Goal: Task Accomplishment & Management: Use online tool/utility

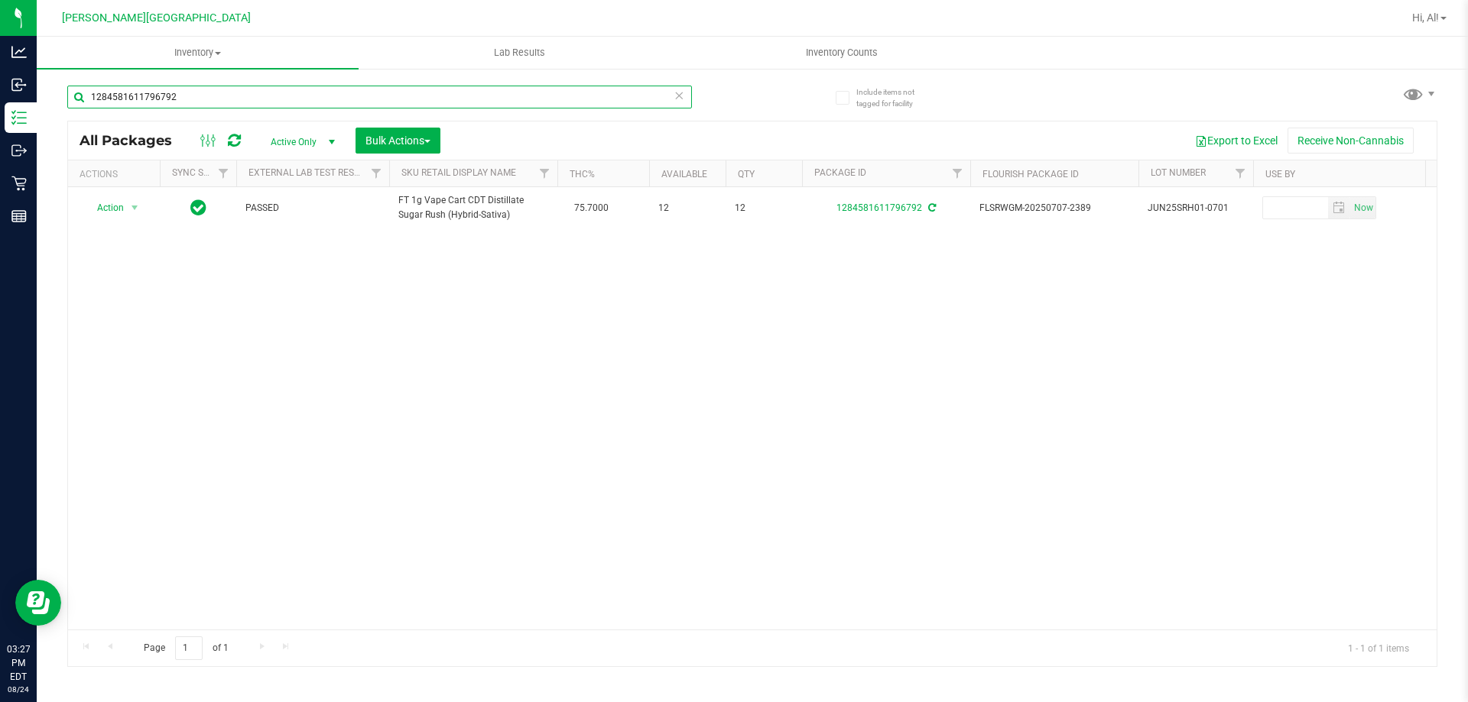
click at [281, 106] on input "1284581611796792" at bounding box center [379, 97] width 625 height 23
click at [278, 106] on input "1284581611796792" at bounding box center [379, 97] width 625 height 23
click at [277, 106] on input "1284581611796792" at bounding box center [379, 97] width 625 height 23
type input "jcw"
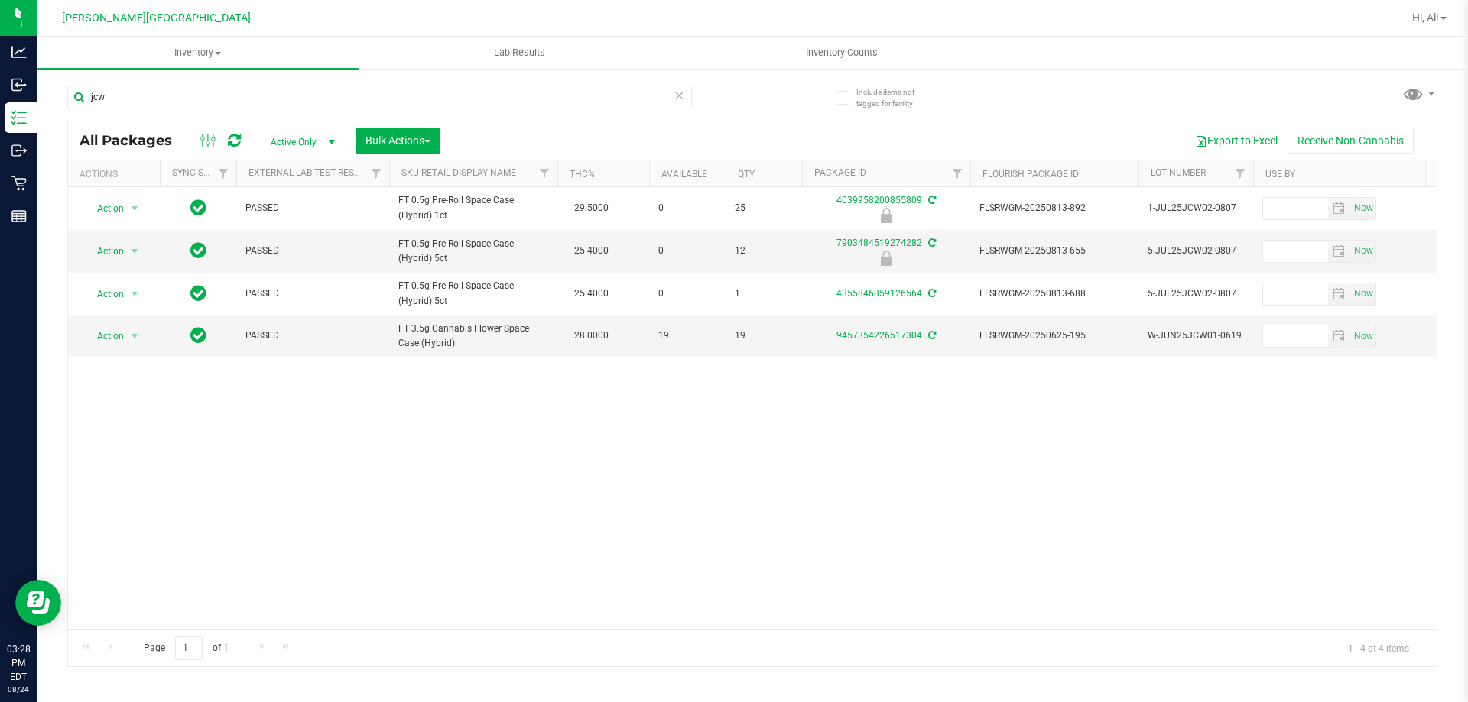
click at [673, 90] on icon at bounding box center [678, 95] width 11 height 18
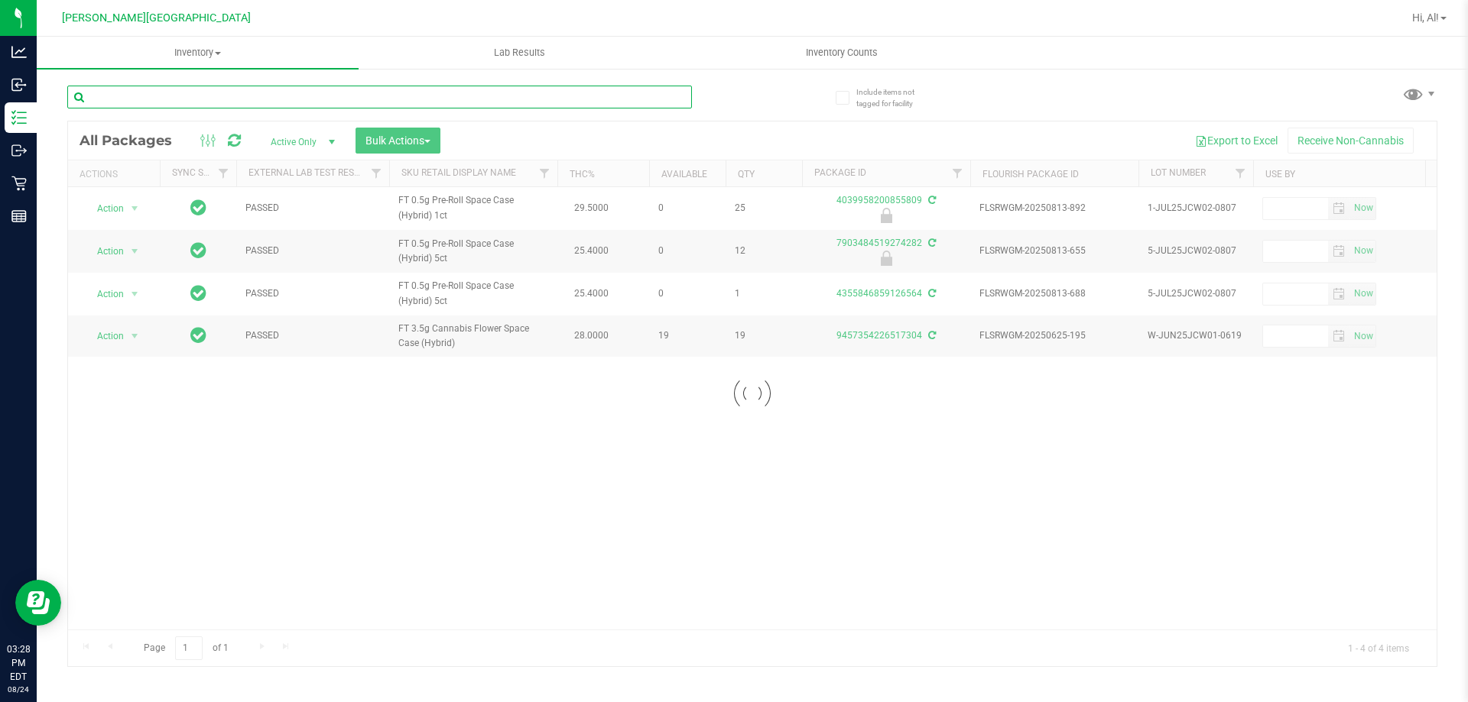
click at [644, 105] on input "text" at bounding box center [379, 97] width 625 height 23
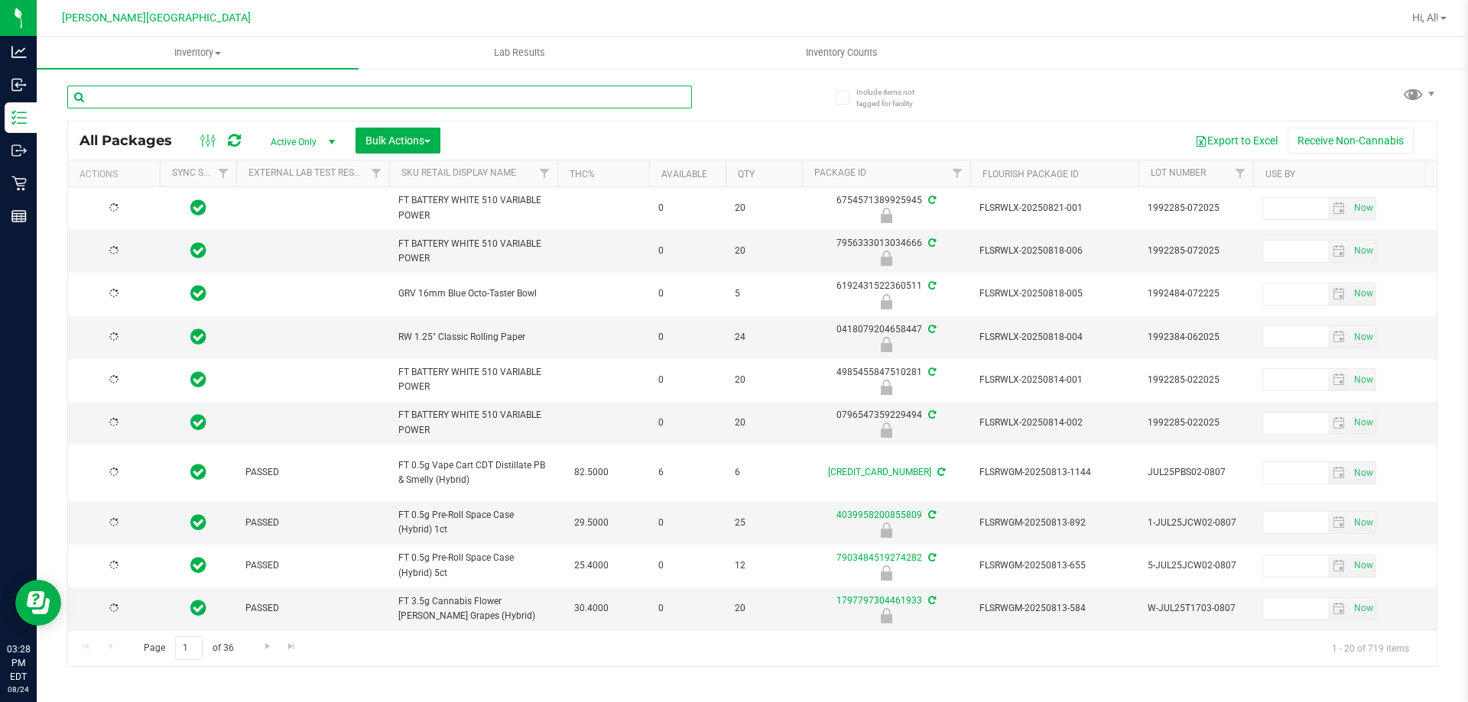
click at [644, 105] on input "text" at bounding box center [379, 97] width 625 height 23
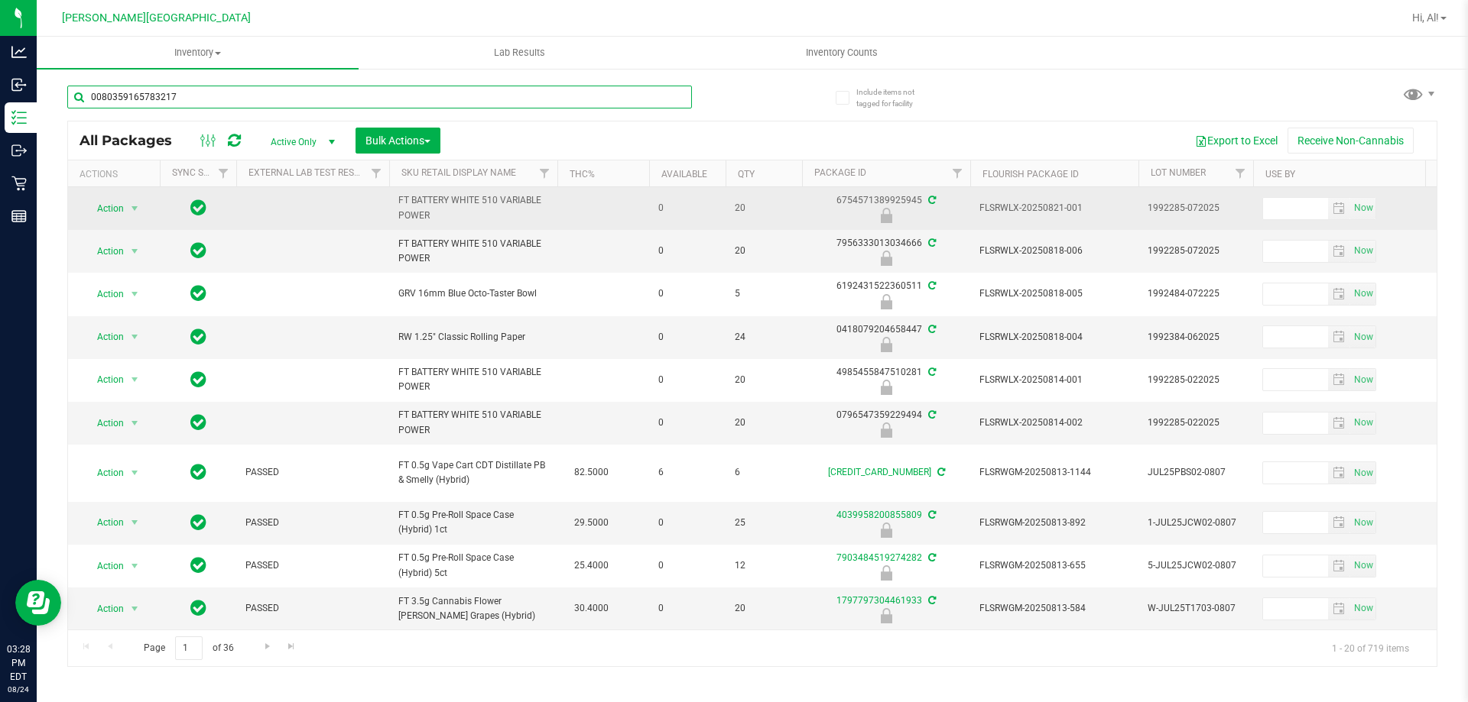
type input "0080359165783217"
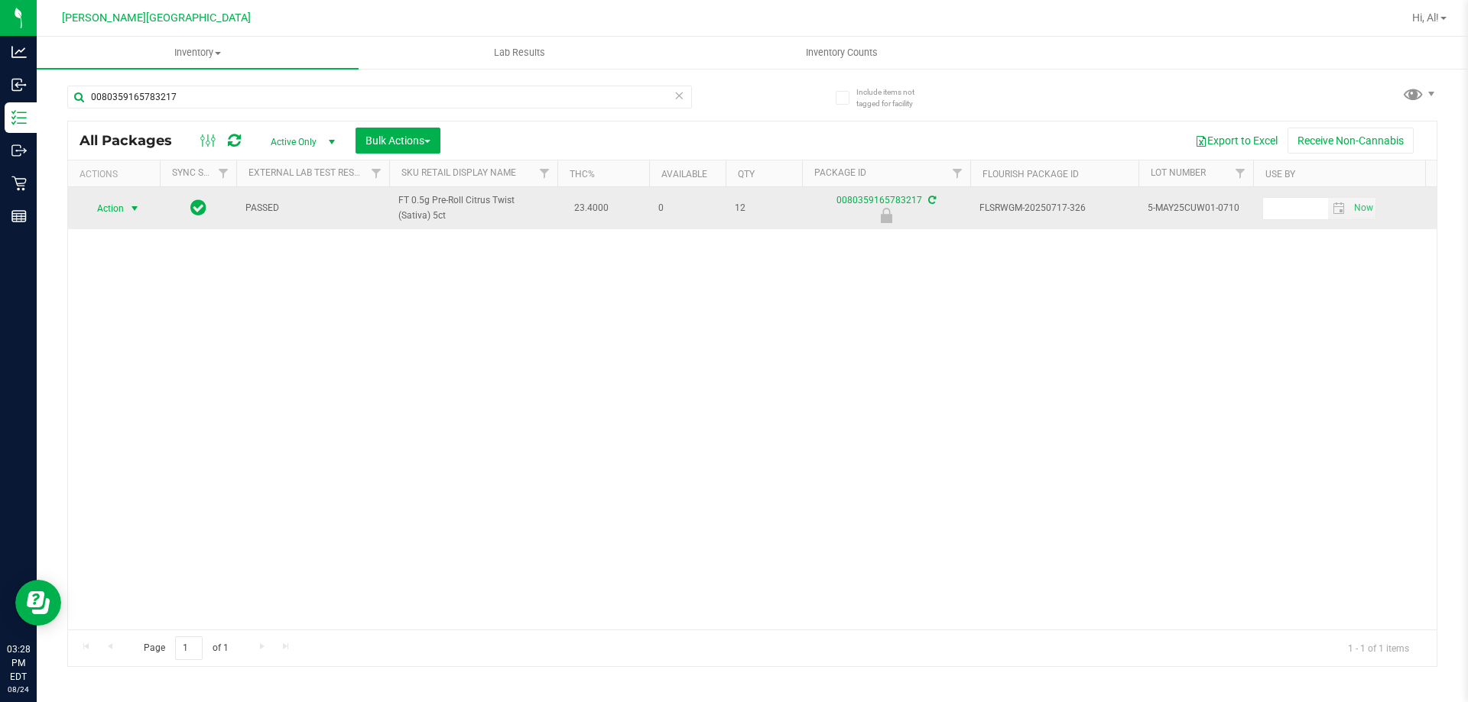
click at [124, 205] on span "Action" at bounding box center [113, 208] width 61 height 21
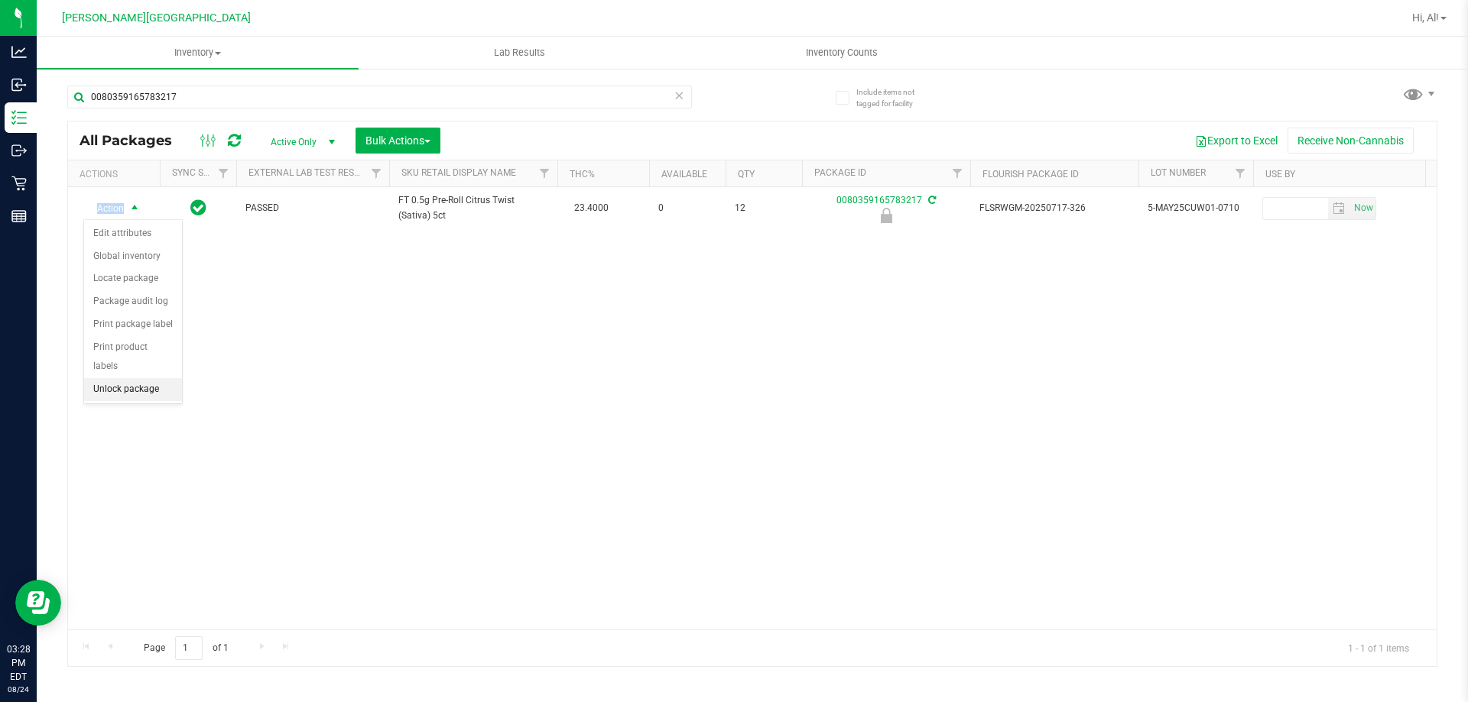
click at [138, 378] on li "Unlock package" at bounding box center [133, 389] width 98 height 23
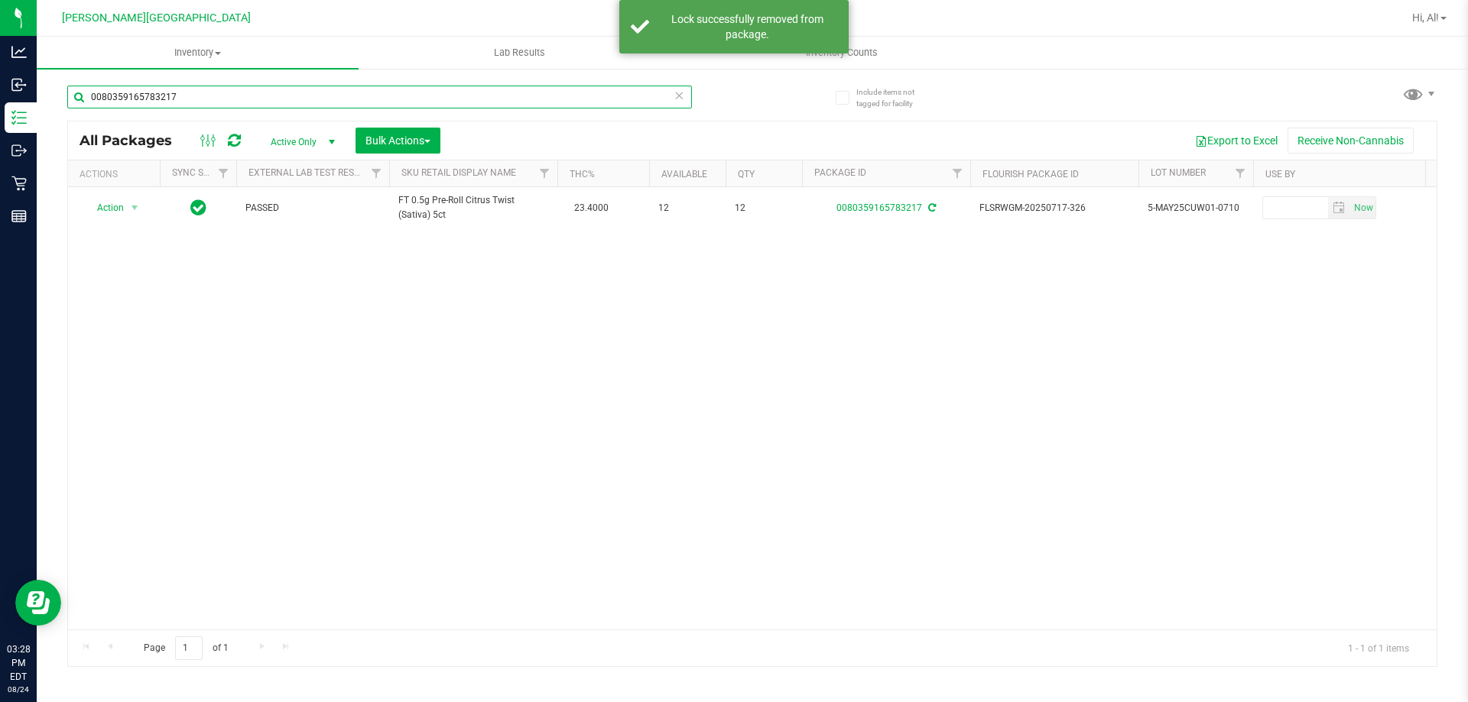
click at [236, 105] on input "0080359165783217" at bounding box center [379, 97] width 625 height 23
click at [235, 105] on input "0080359165783217" at bounding box center [379, 97] width 625 height 23
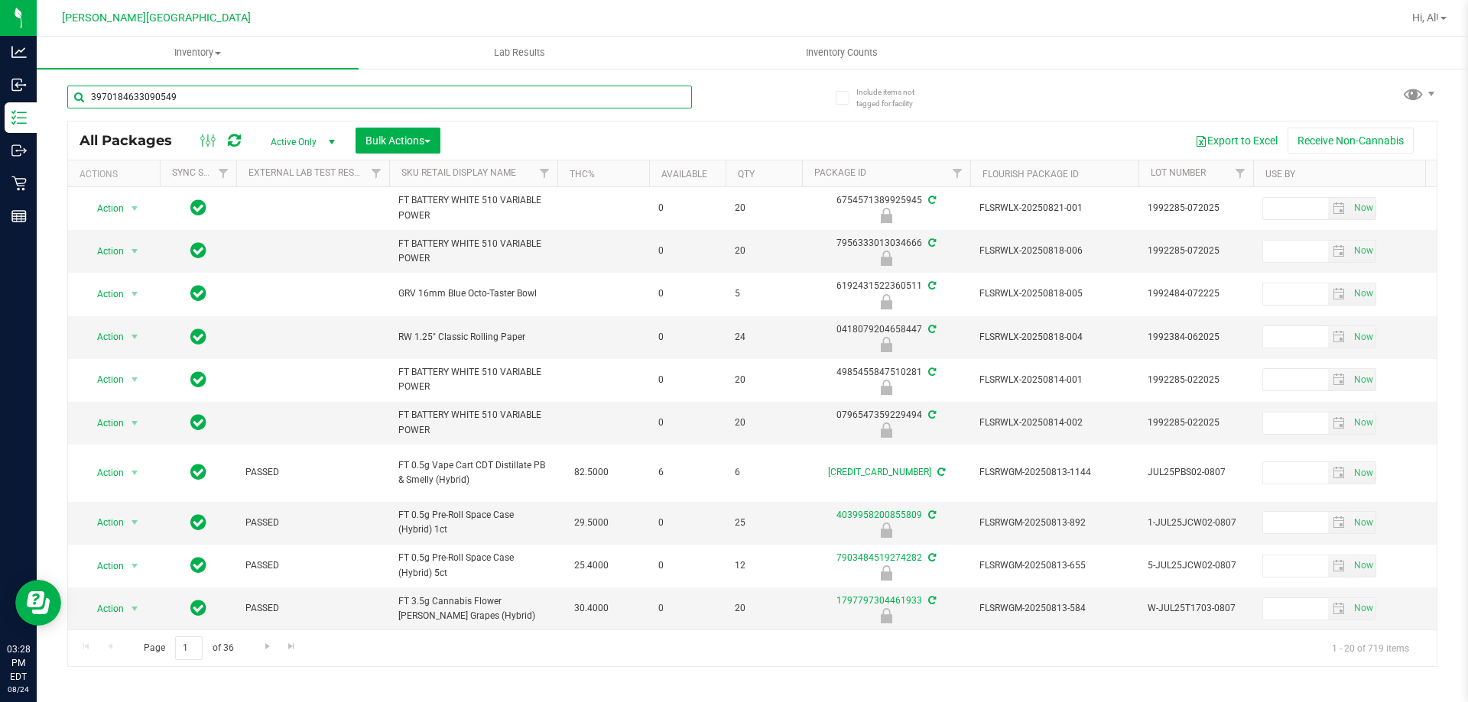
type input "3970184633090549"
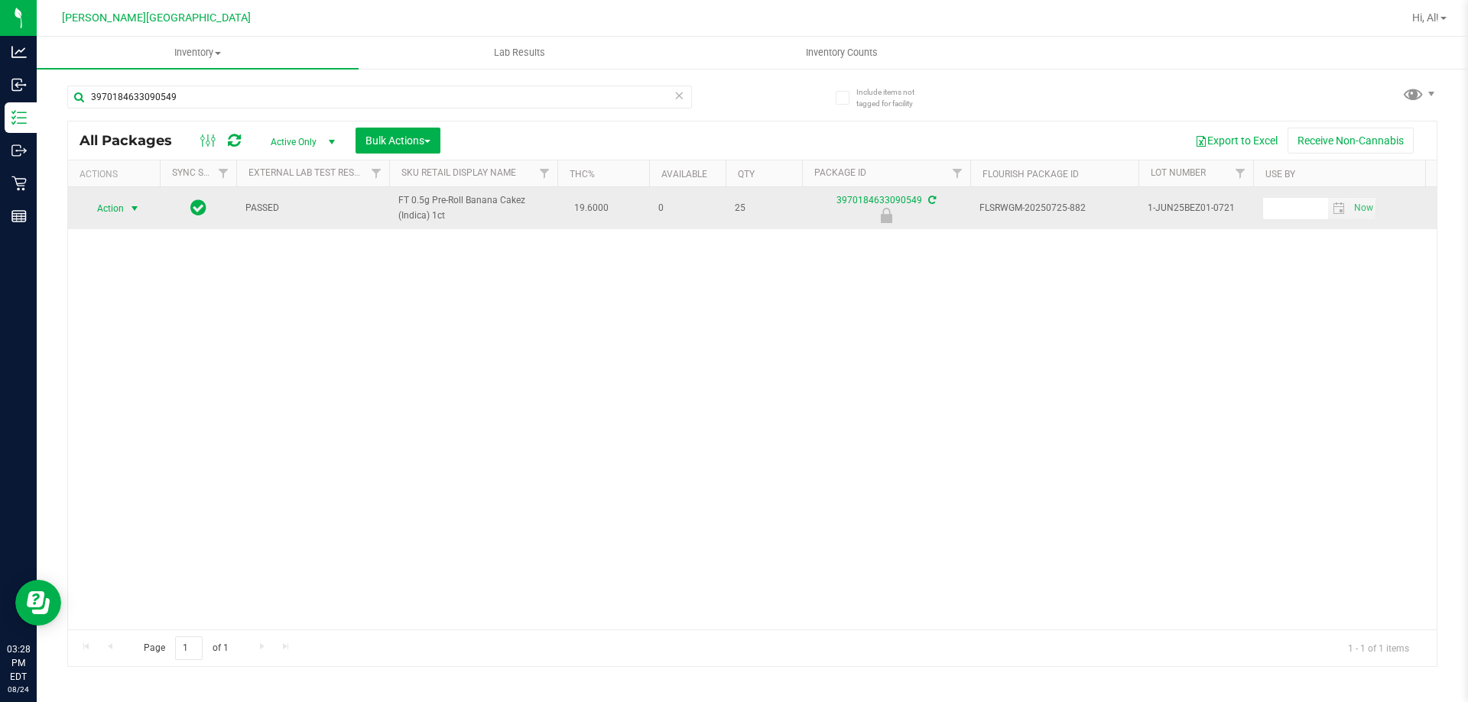
click at [129, 206] on span "select" at bounding box center [134, 209] width 12 height 12
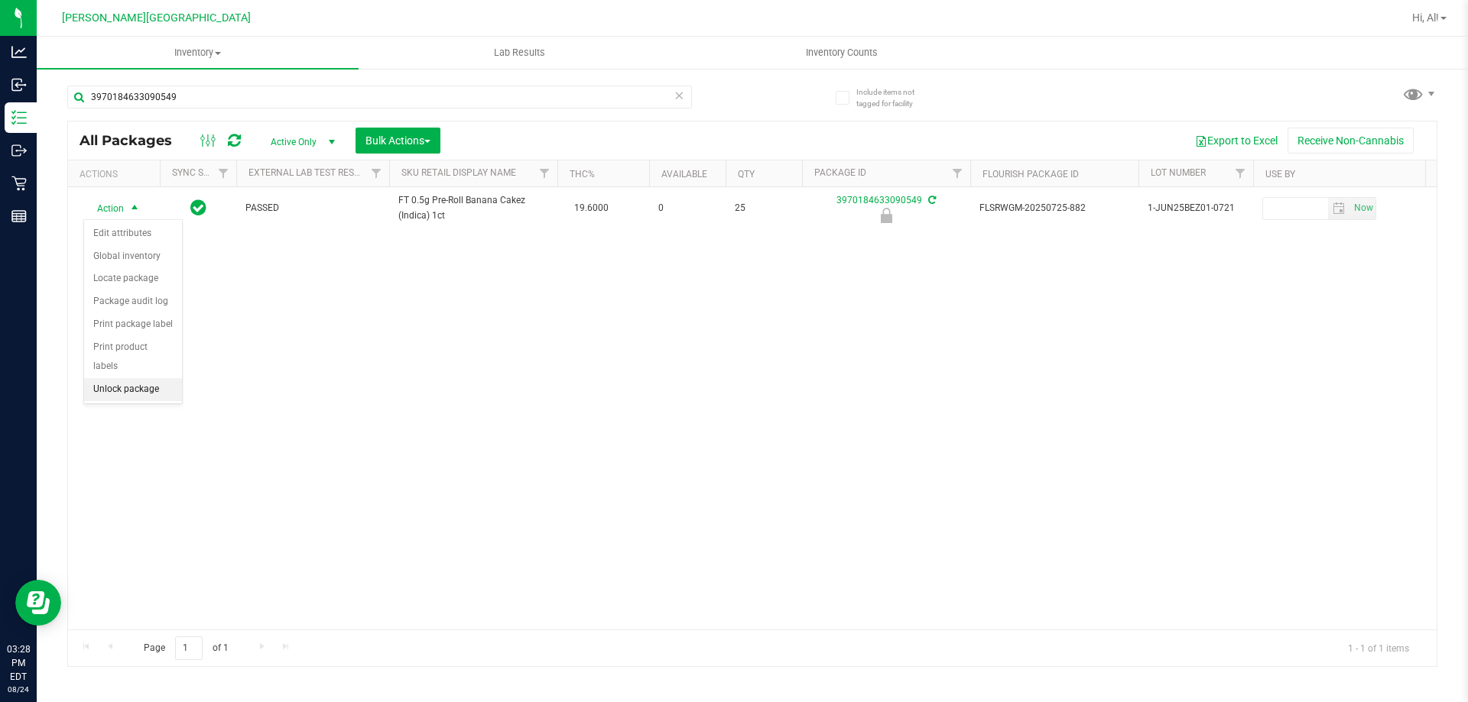
click at [131, 378] on li "Unlock package" at bounding box center [133, 389] width 98 height 23
click at [675, 101] on icon at bounding box center [678, 95] width 11 height 18
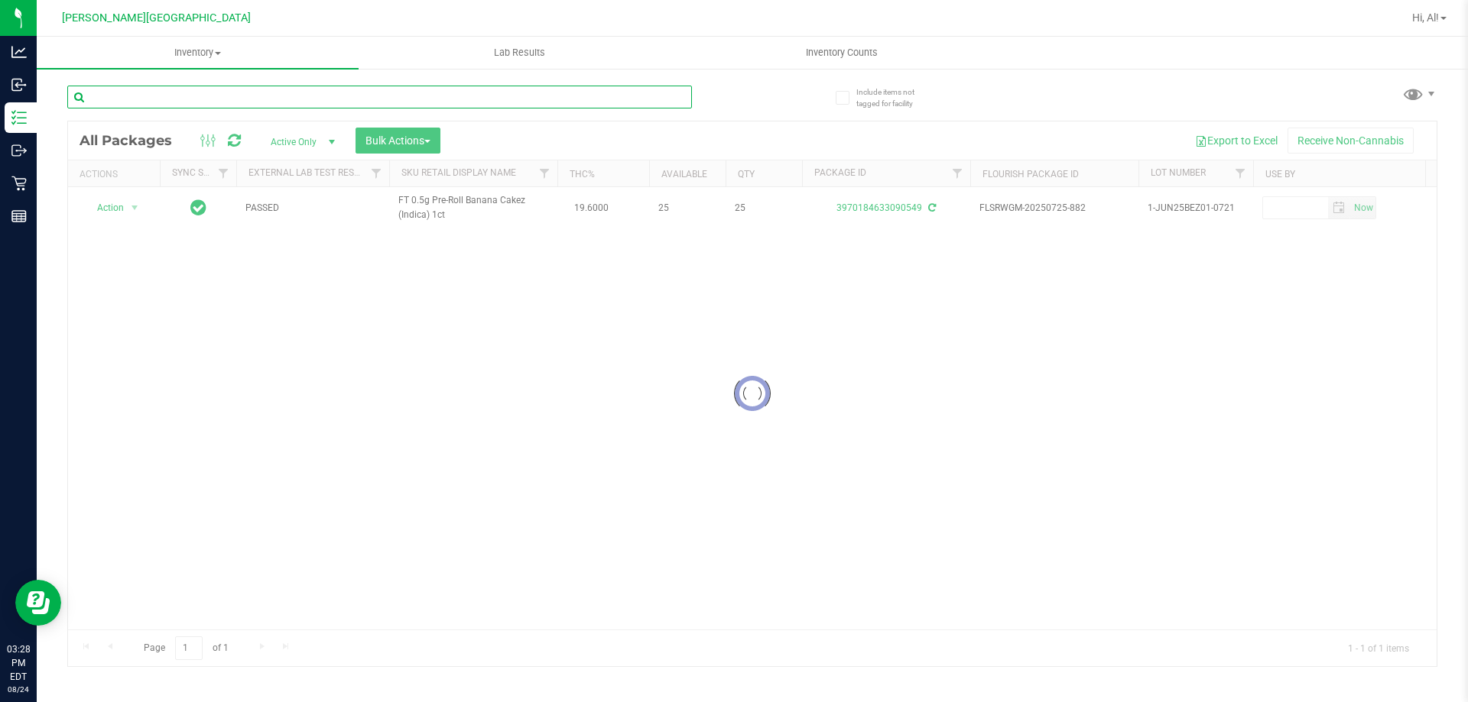
click at [663, 104] on input "text" at bounding box center [379, 97] width 625 height 23
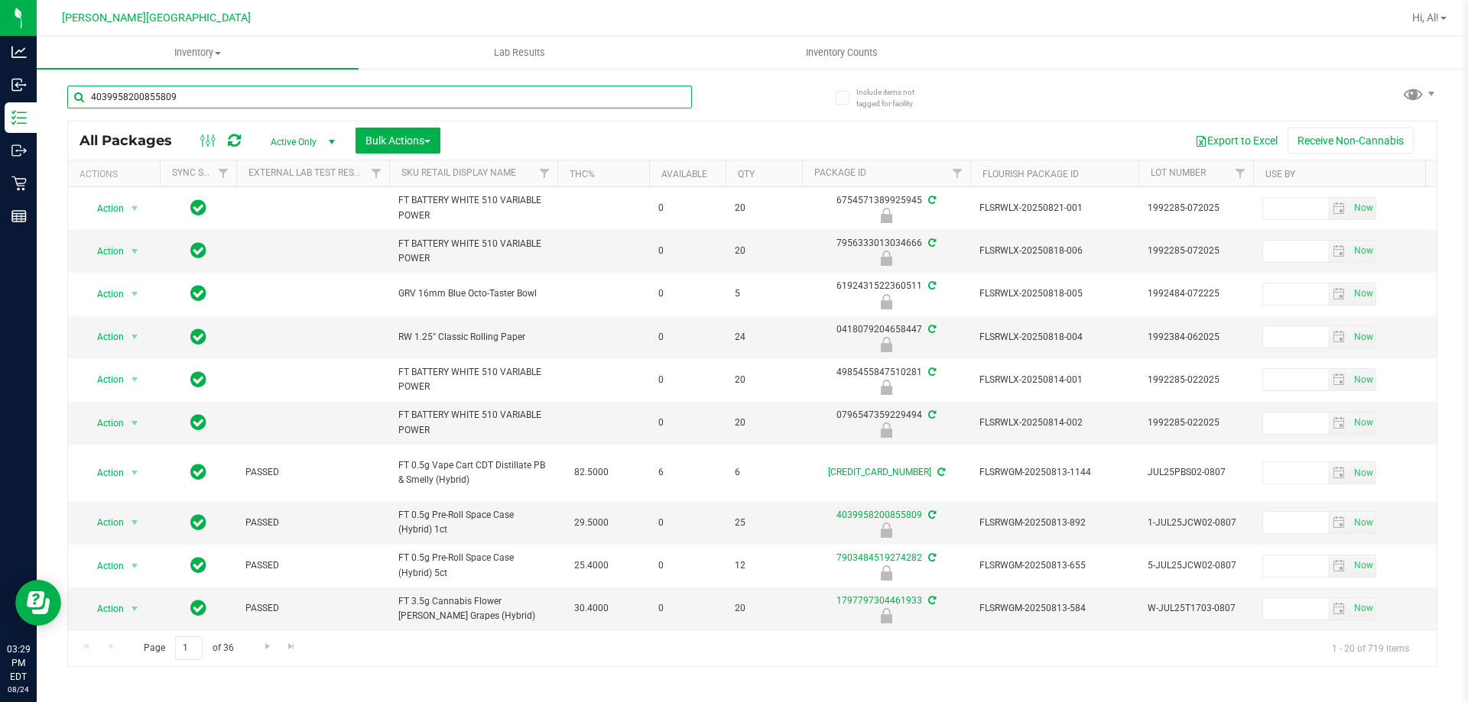
type input "4039958200855809"
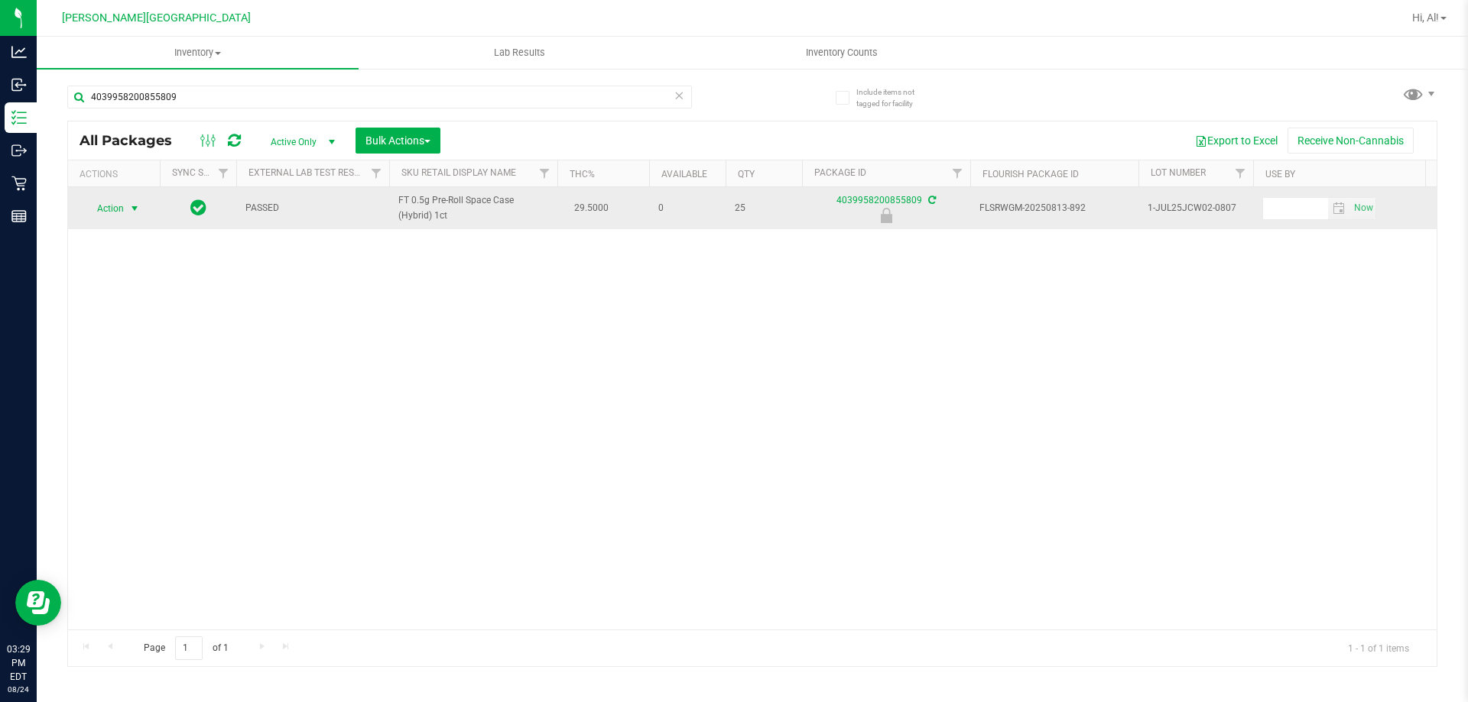
click at [121, 215] on span "Action" at bounding box center [103, 208] width 41 height 21
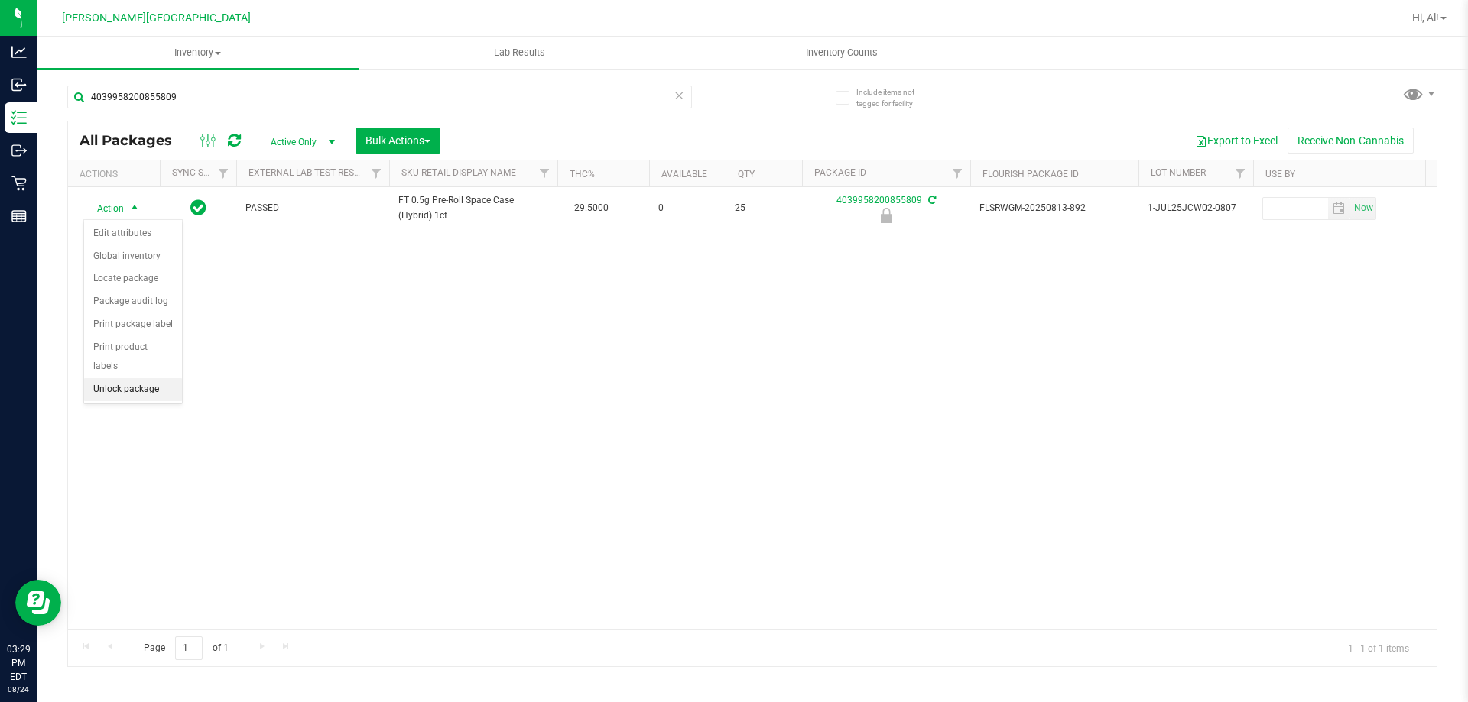
click at [112, 378] on li "Unlock package" at bounding box center [133, 389] width 98 height 23
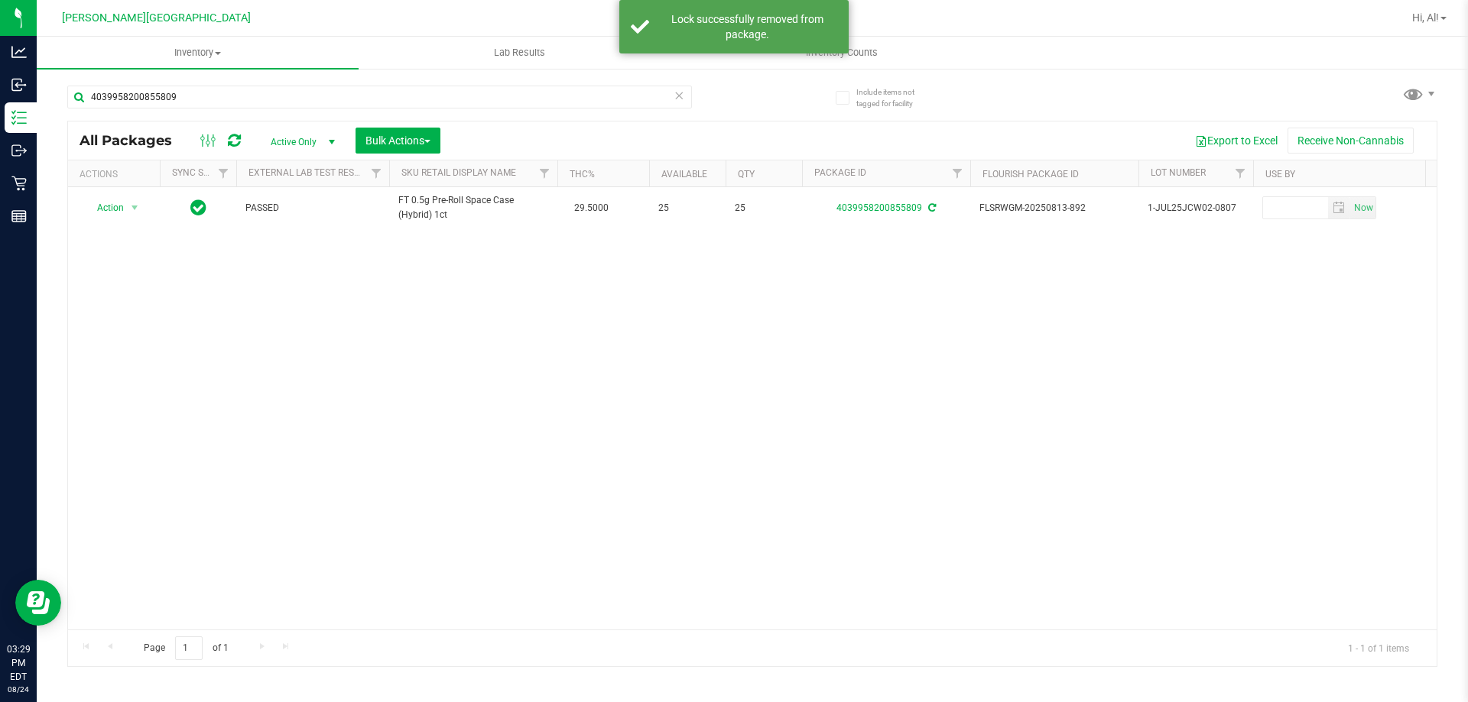
click at [680, 97] on icon at bounding box center [678, 95] width 11 height 18
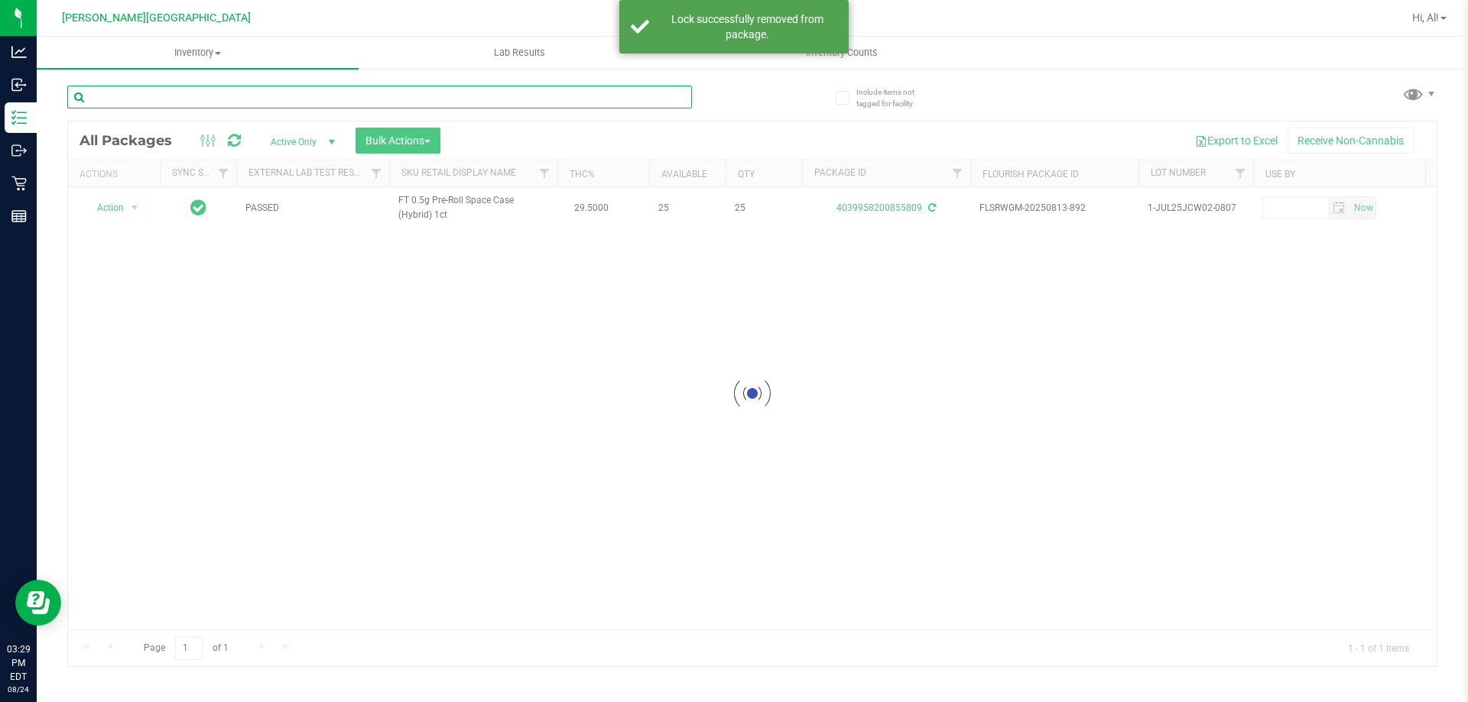
click at [664, 97] on input "text" at bounding box center [379, 97] width 625 height 23
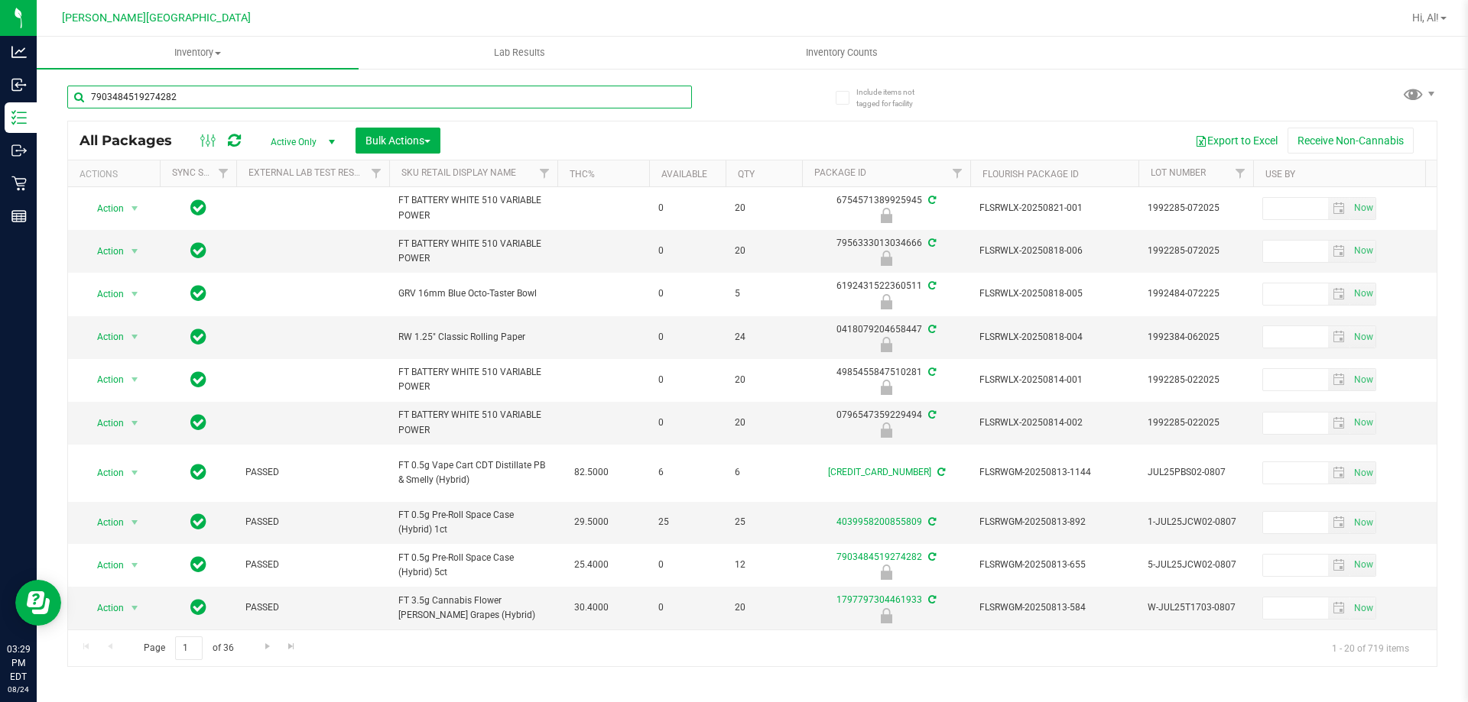
type input "7903484519274282"
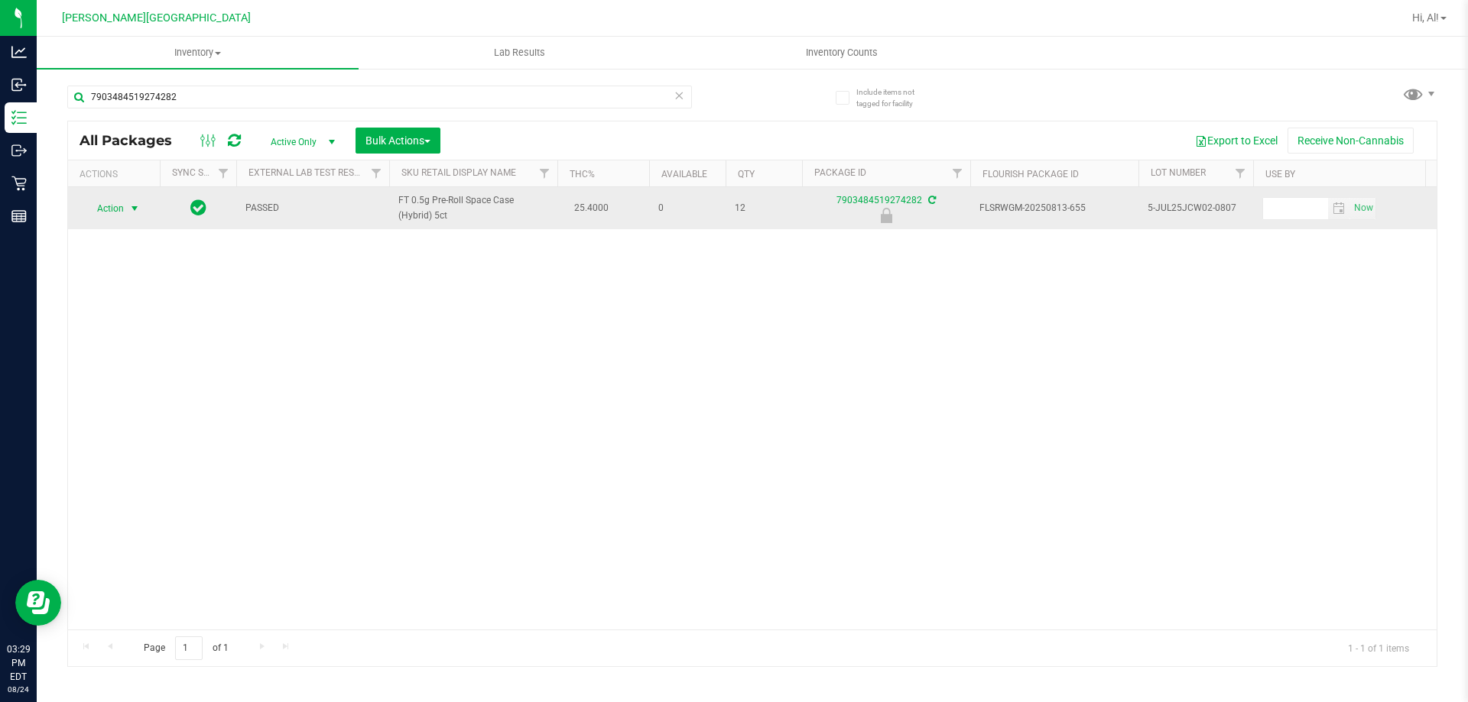
click at [138, 204] on span "select" at bounding box center [134, 209] width 12 height 12
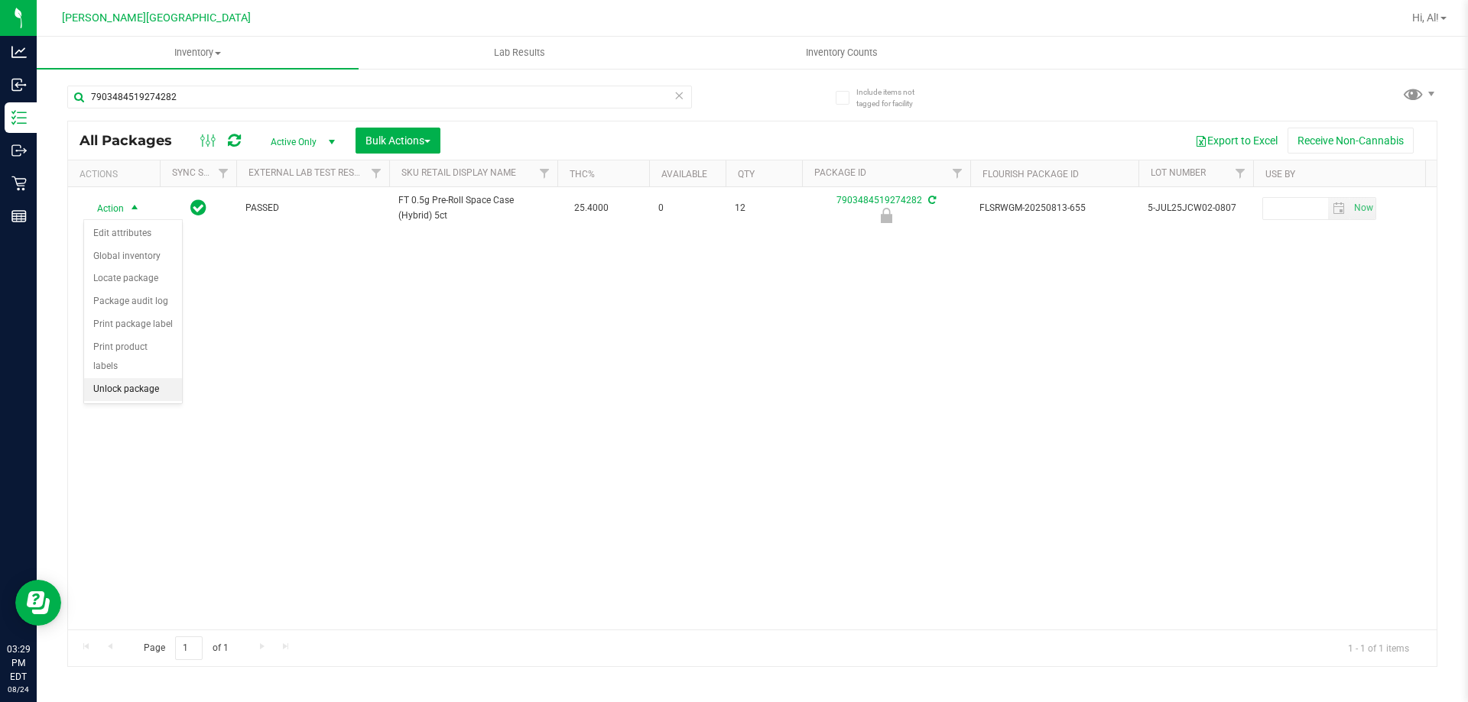
click at [119, 378] on li "Unlock package" at bounding box center [133, 389] width 98 height 23
drag, startPoint x: 682, startPoint y: 89, endPoint x: 674, endPoint y: 92, distance: 8.2
click at [674, 92] on icon at bounding box center [678, 95] width 11 height 18
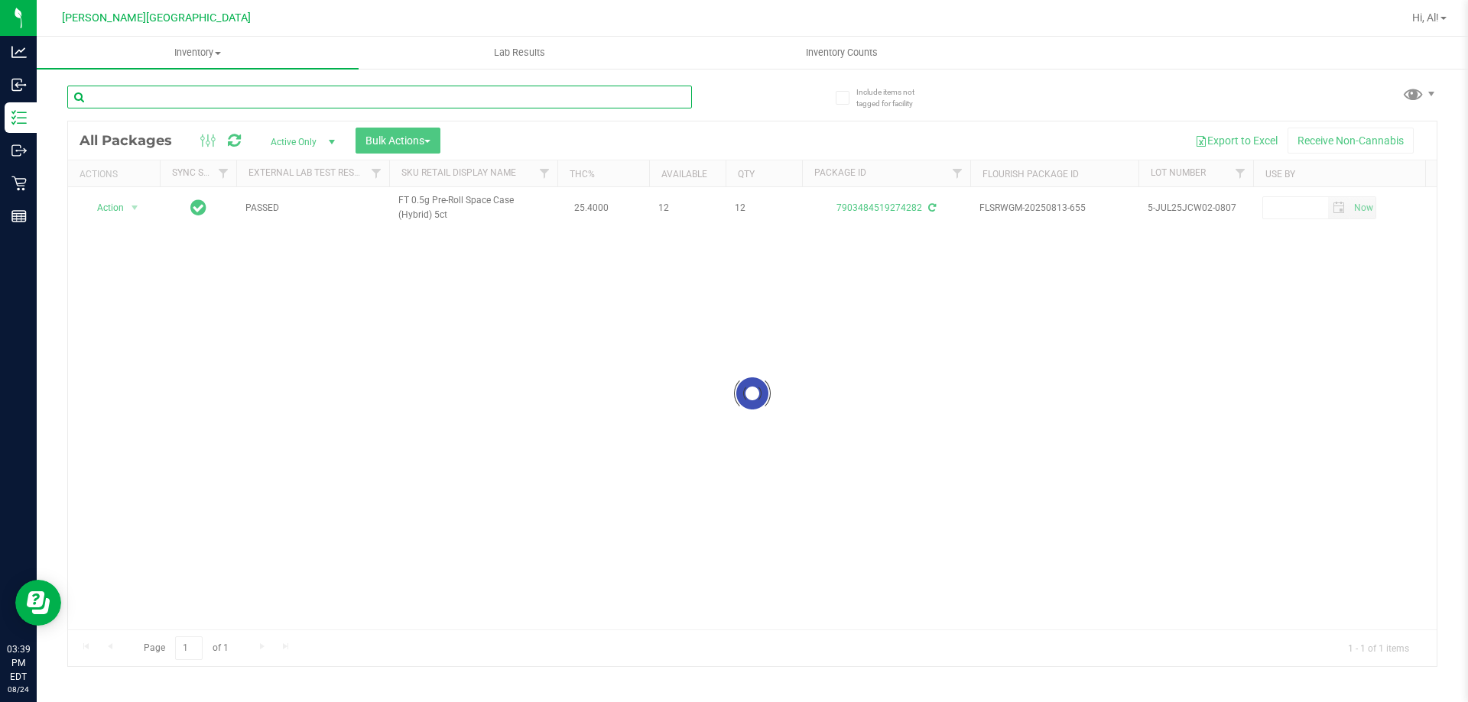
click at [656, 95] on input "text" at bounding box center [379, 97] width 625 height 23
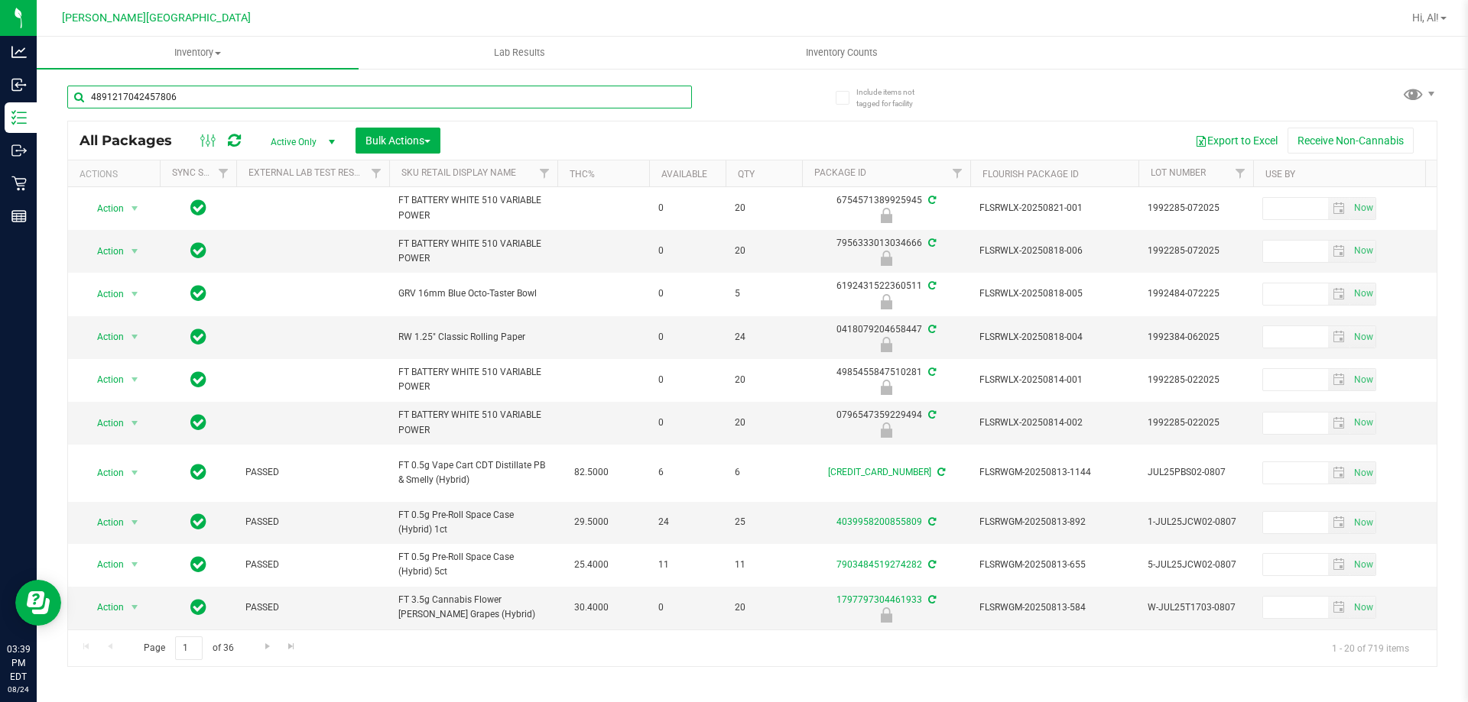
type input "4891217042457806"
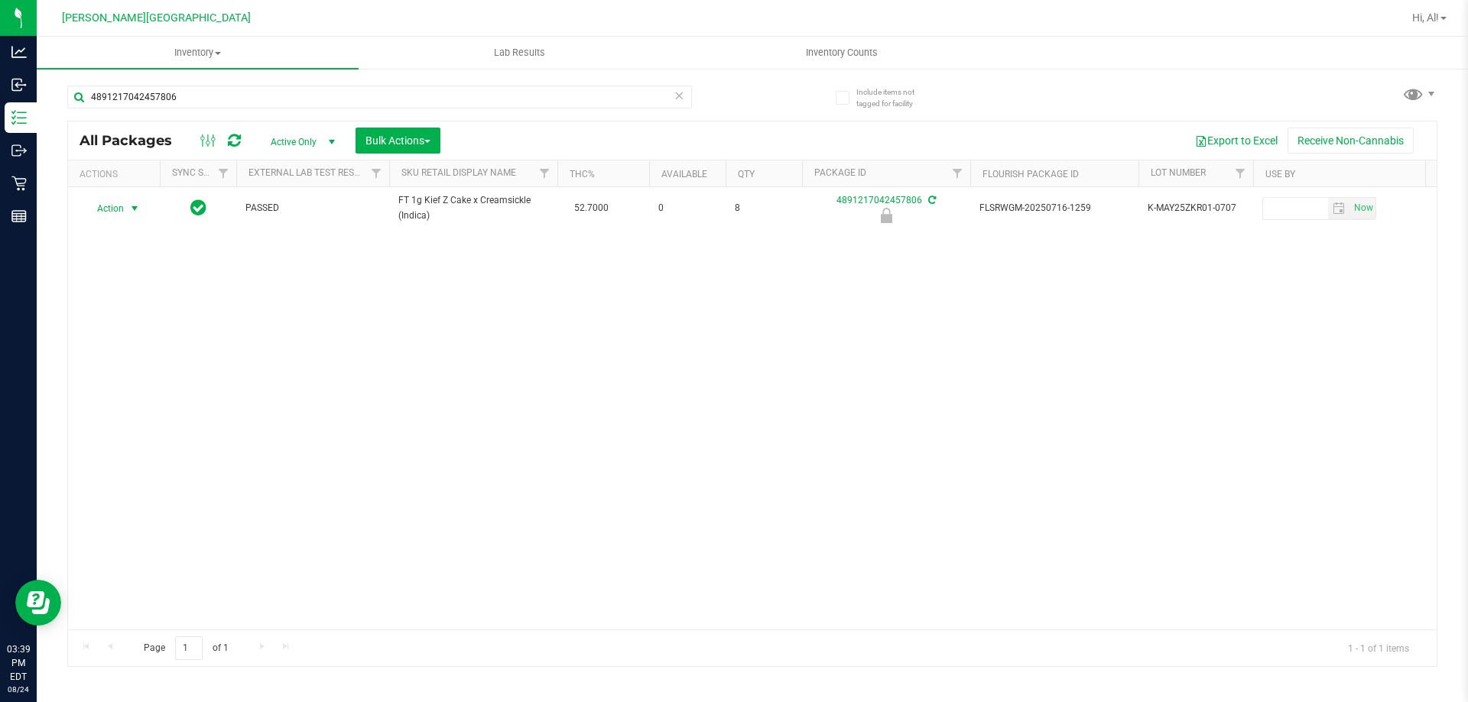
click at [131, 213] on span "select" at bounding box center [134, 209] width 12 height 12
click at [116, 378] on li "Unlock package" at bounding box center [133, 389] width 98 height 23
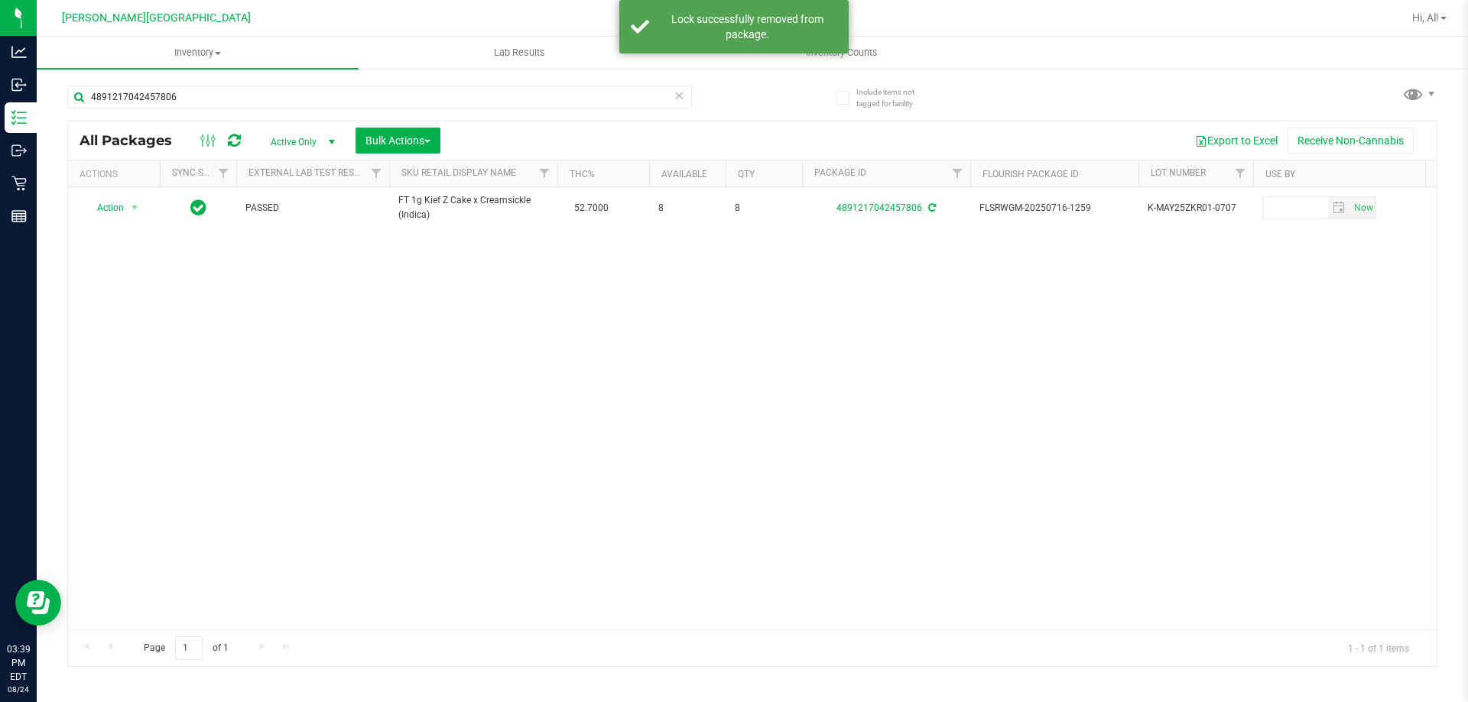
click at [683, 100] on icon at bounding box center [678, 95] width 11 height 18
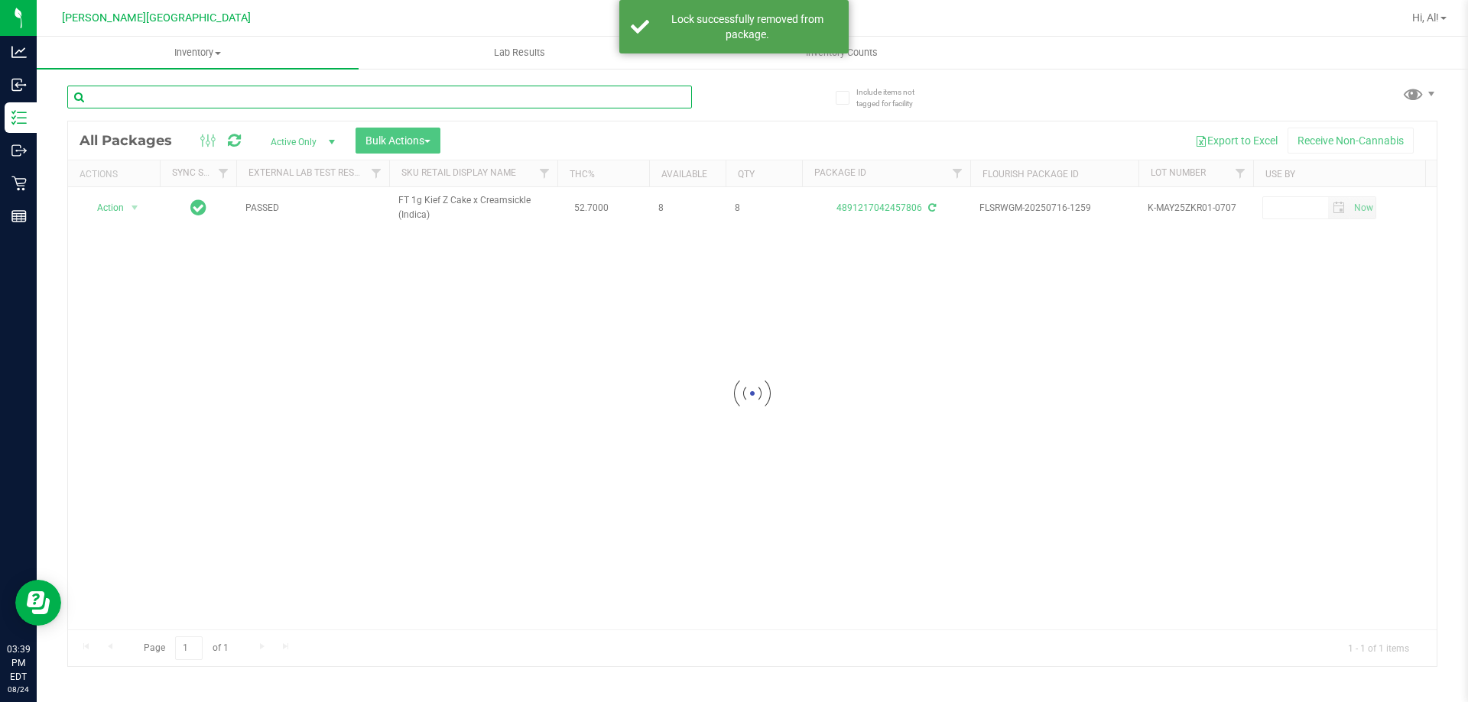
click at [657, 100] on input "text" at bounding box center [379, 97] width 625 height 23
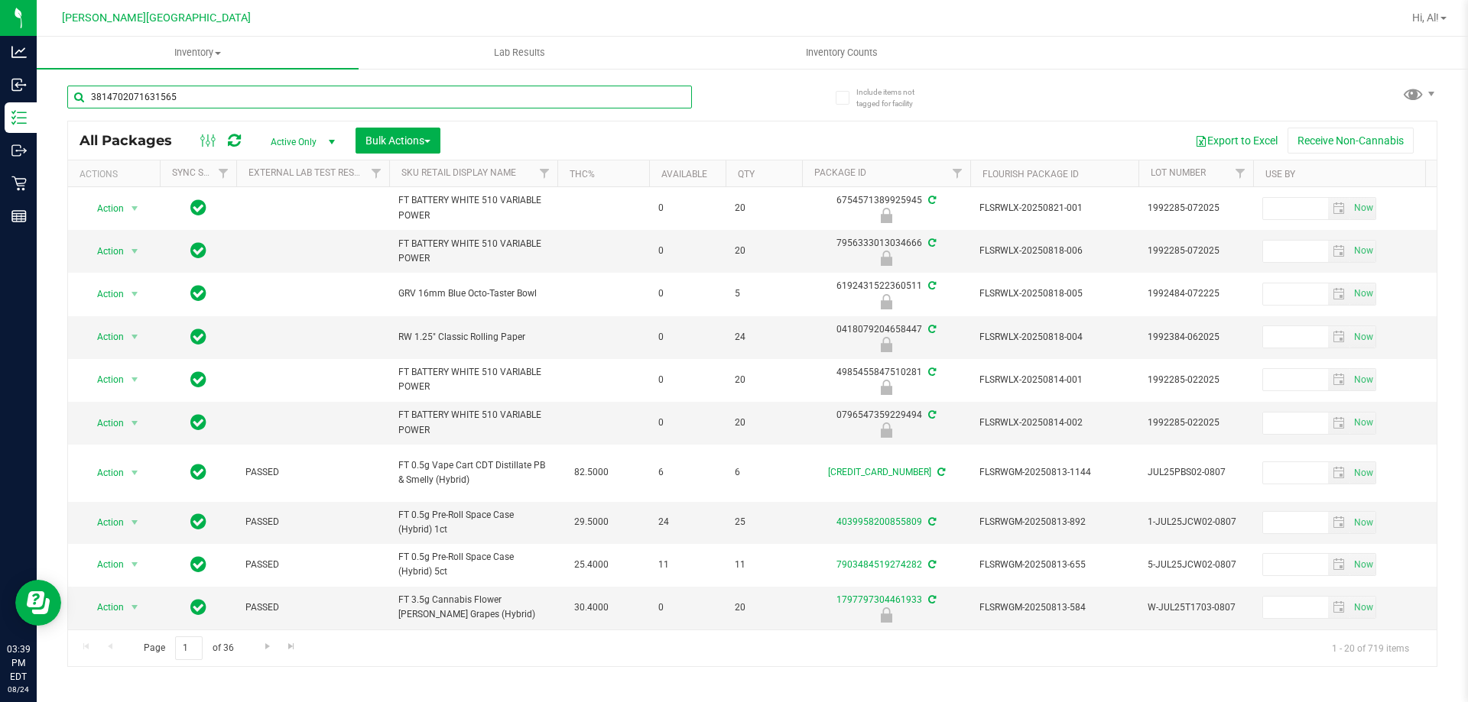
type input "3814702071631565"
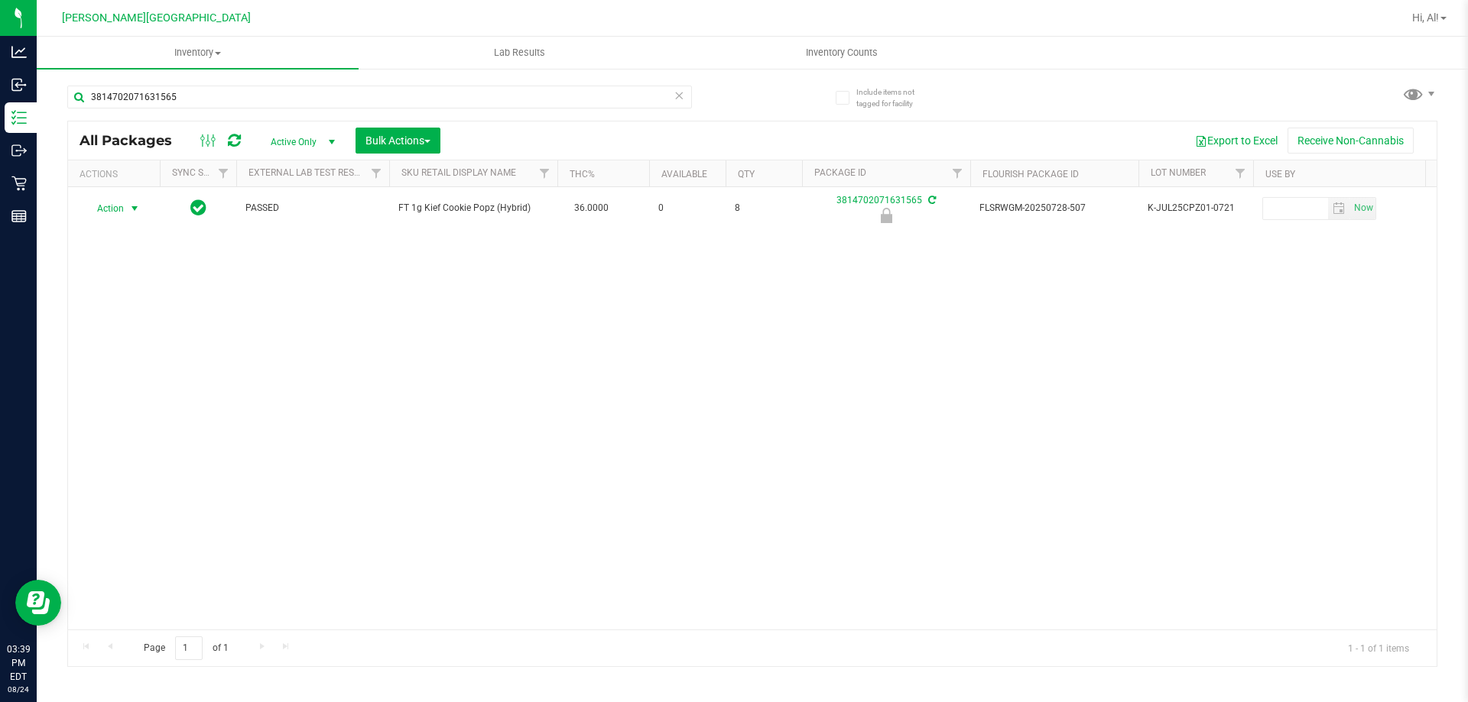
click at [131, 209] on span "select" at bounding box center [134, 209] width 12 height 12
click at [137, 378] on li "Unlock package" at bounding box center [133, 389] width 98 height 23
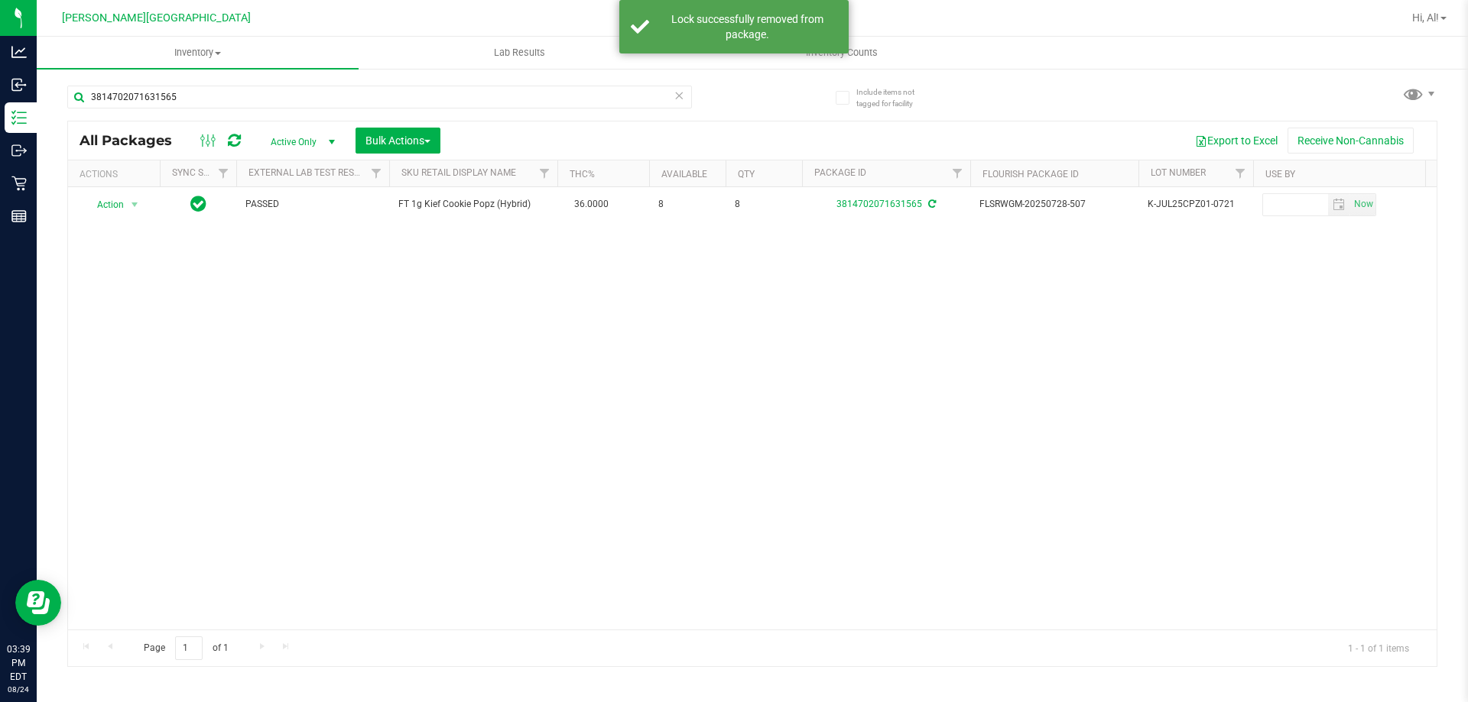
click at [680, 98] on icon at bounding box center [678, 95] width 11 height 18
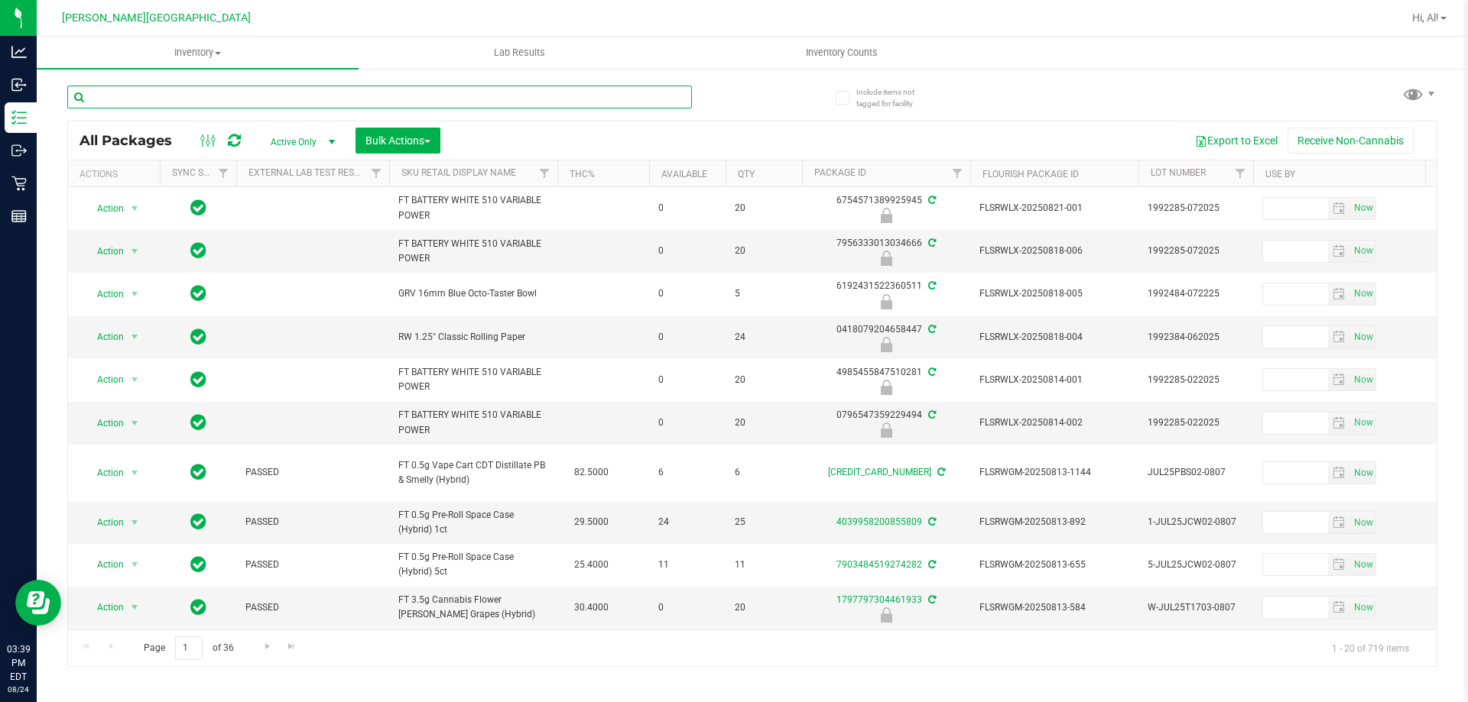
click at [657, 105] on input "text" at bounding box center [379, 97] width 625 height 23
type input "3634826266298985"
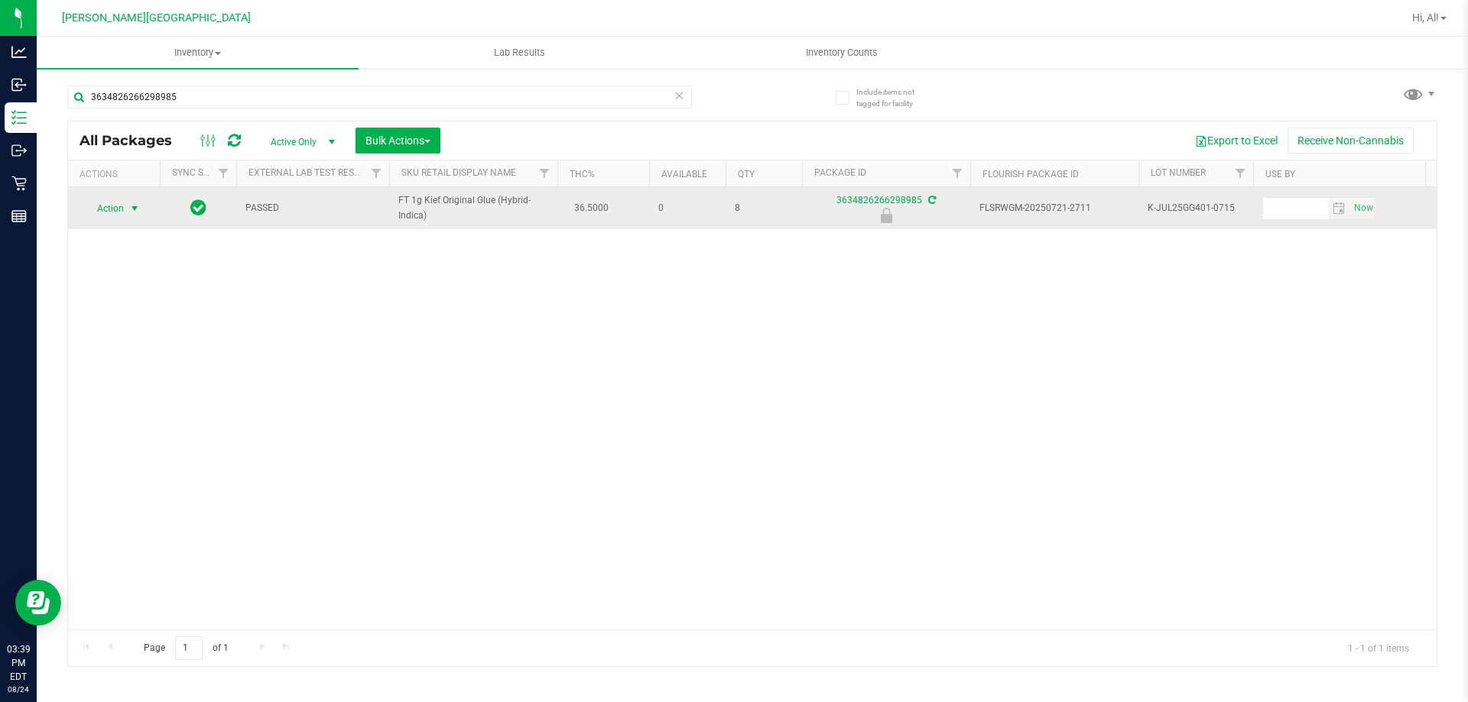
click at [134, 211] on span "select" at bounding box center [134, 209] width 12 height 12
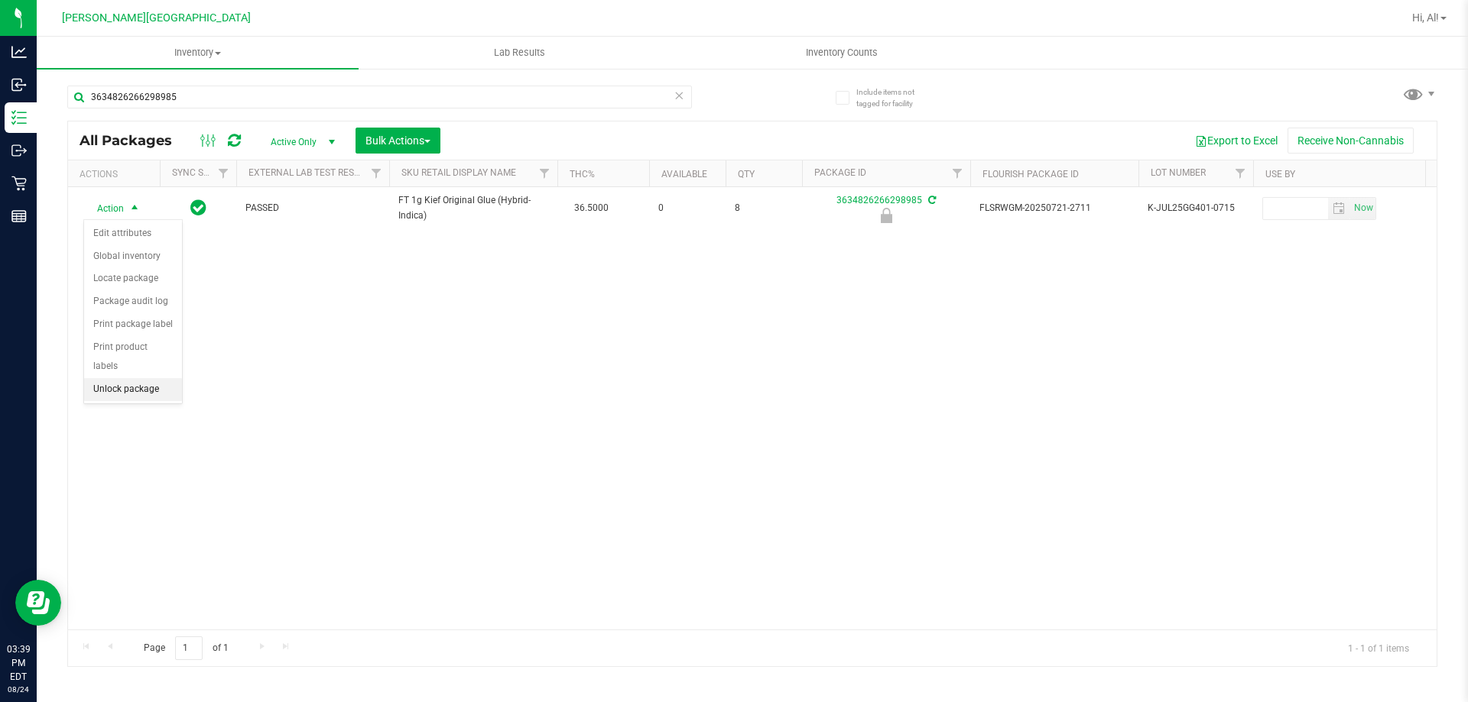
click at [141, 378] on li "Unlock package" at bounding box center [133, 389] width 98 height 23
